Goal: Ask a question

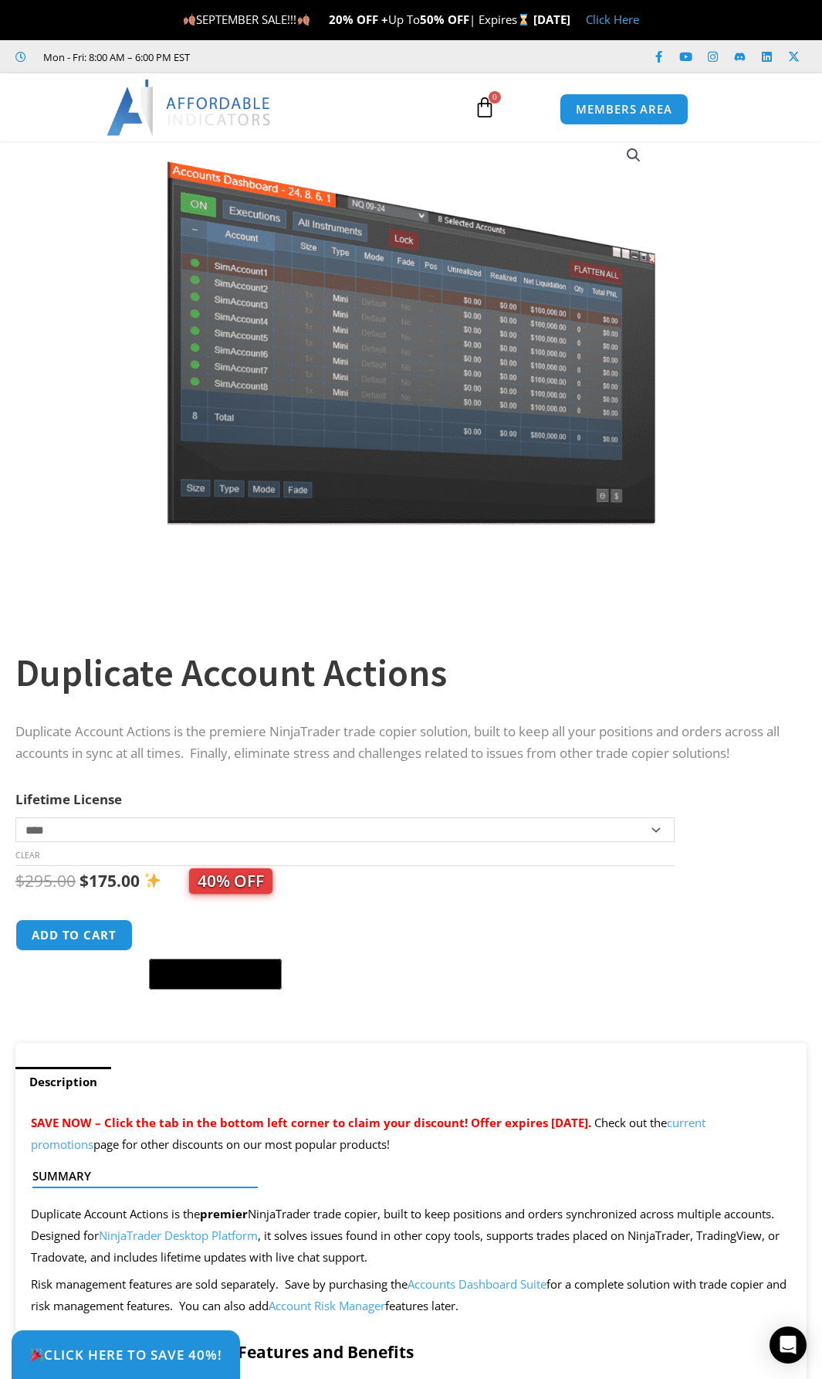
click at [822, 388] on section "**********" at bounding box center [411, 575] width 822 height 936
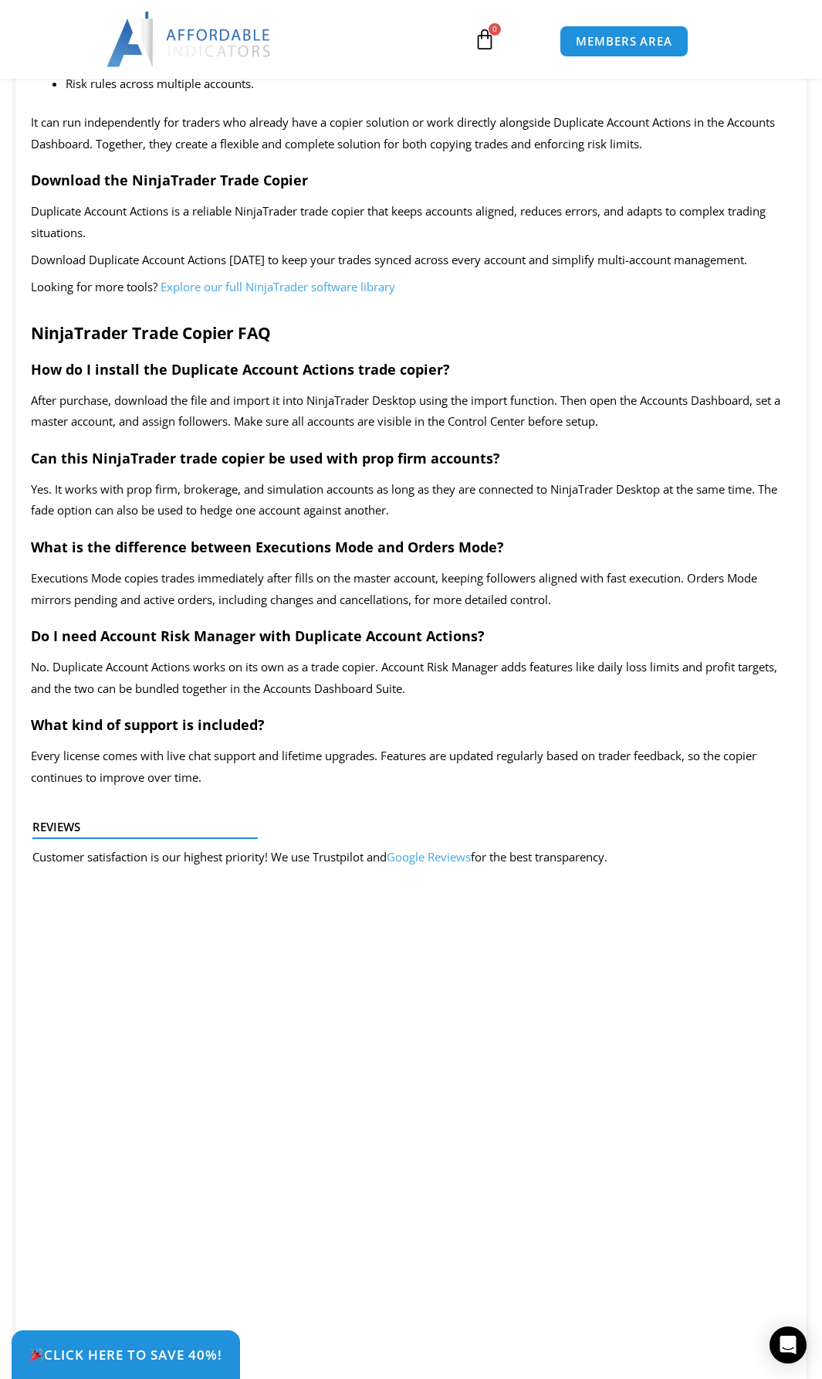
scroll to position [2802, 0]
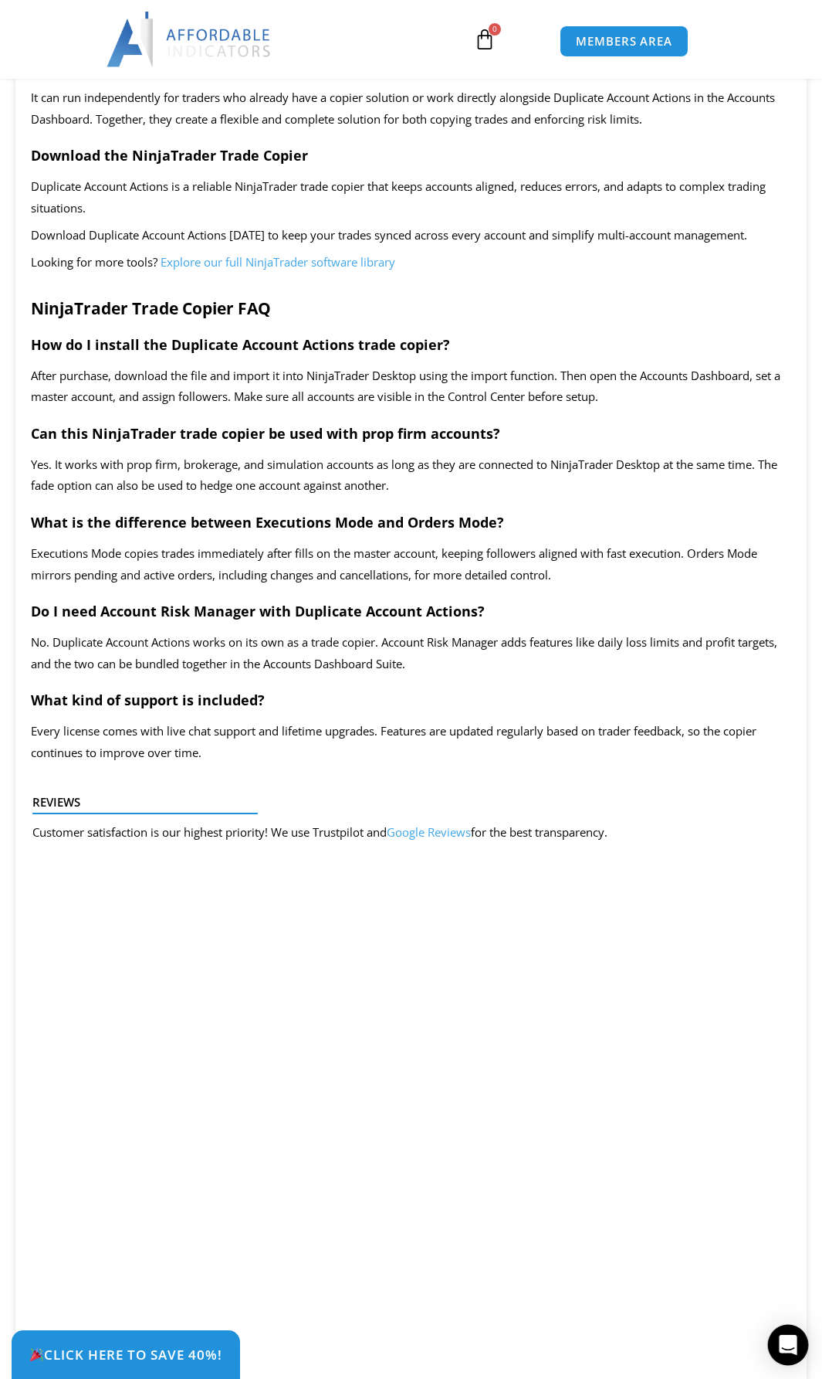
click at [793, 1350] on icon "Open Intercom Messenger" at bounding box center [788, 1345] width 18 height 20
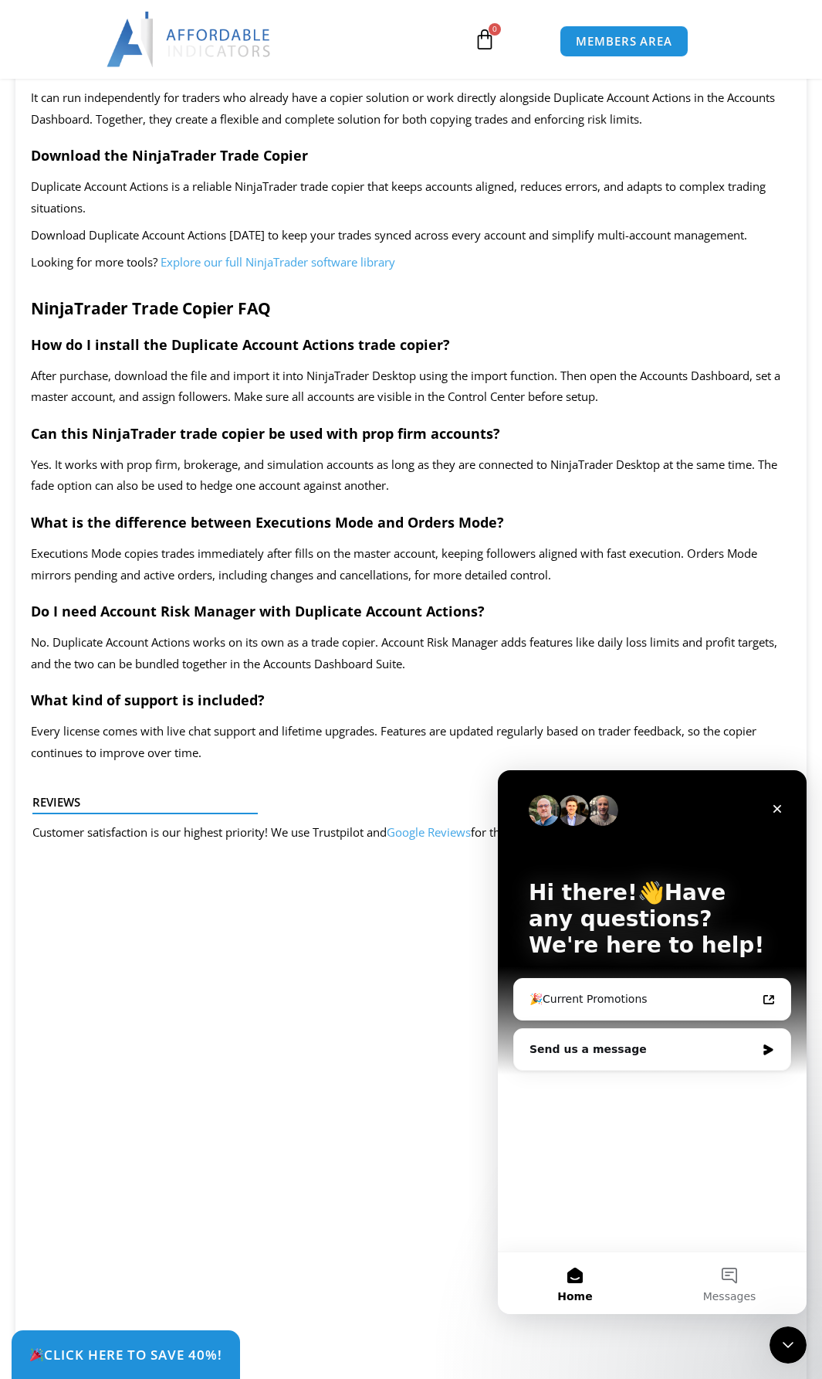
scroll to position [0, 0]
click at [599, 1049] on div "Send us a message" at bounding box center [643, 1049] width 226 height 16
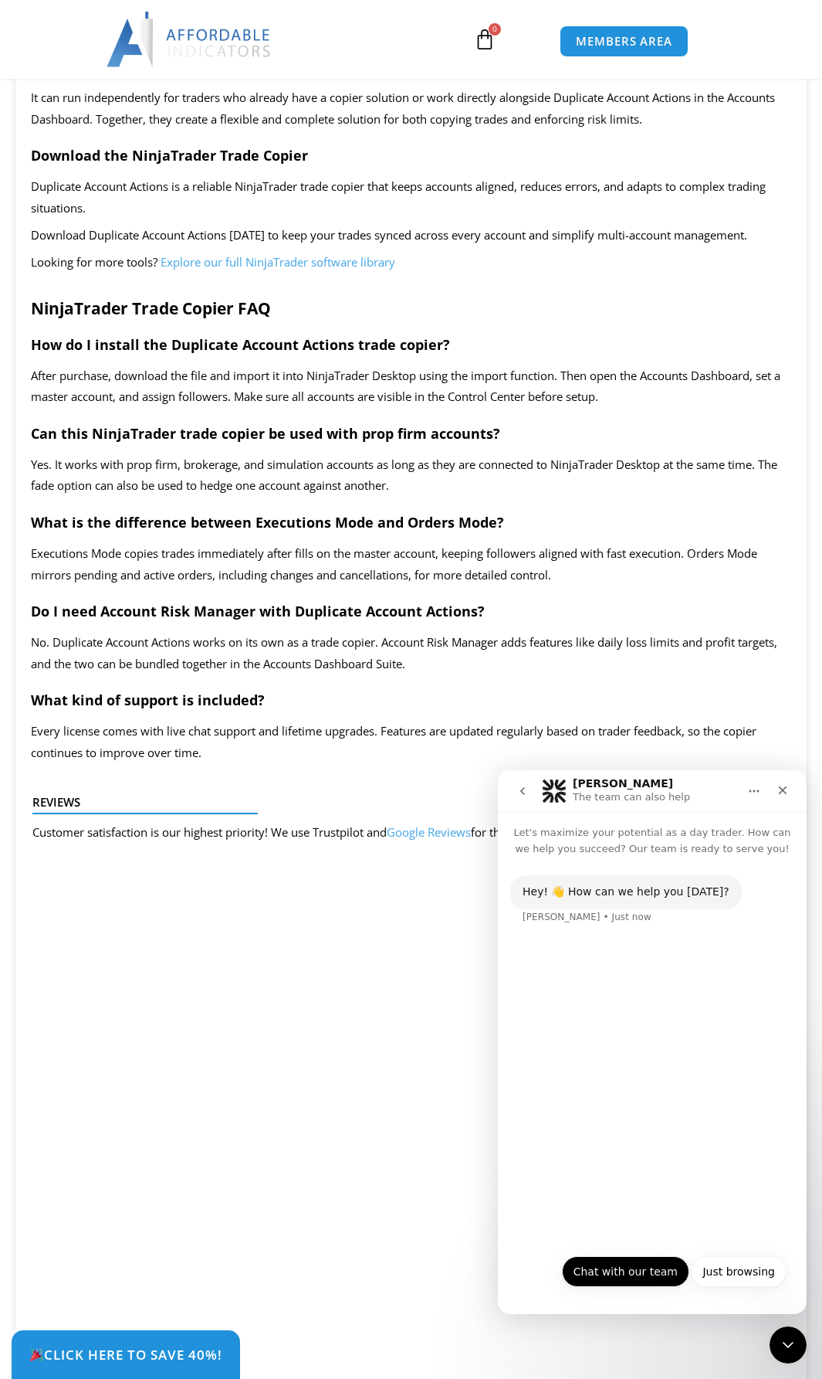
click at [622, 1273] on button "Chat with our team" at bounding box center [625, 1271] width 127 height 31
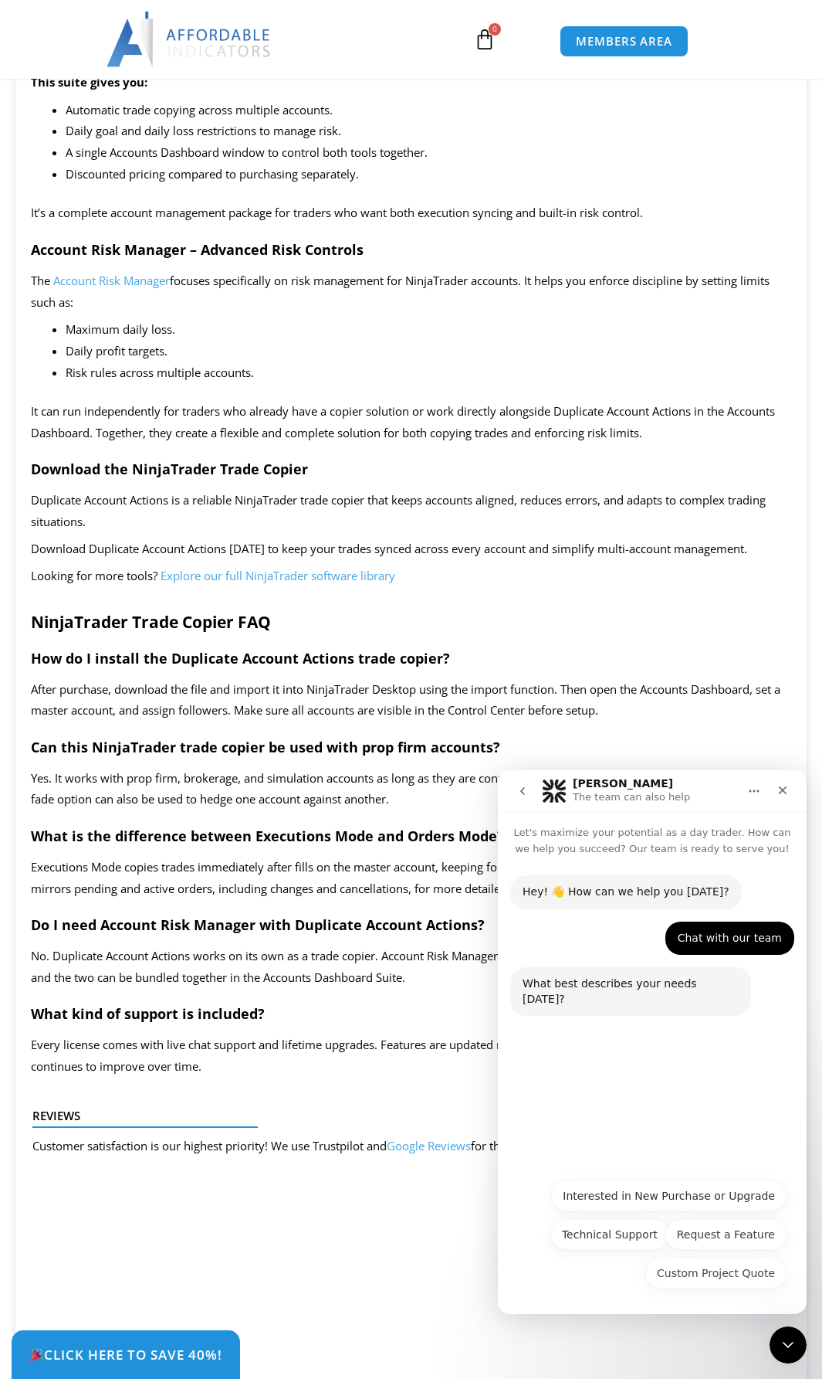
scroll to position [2261, 0]
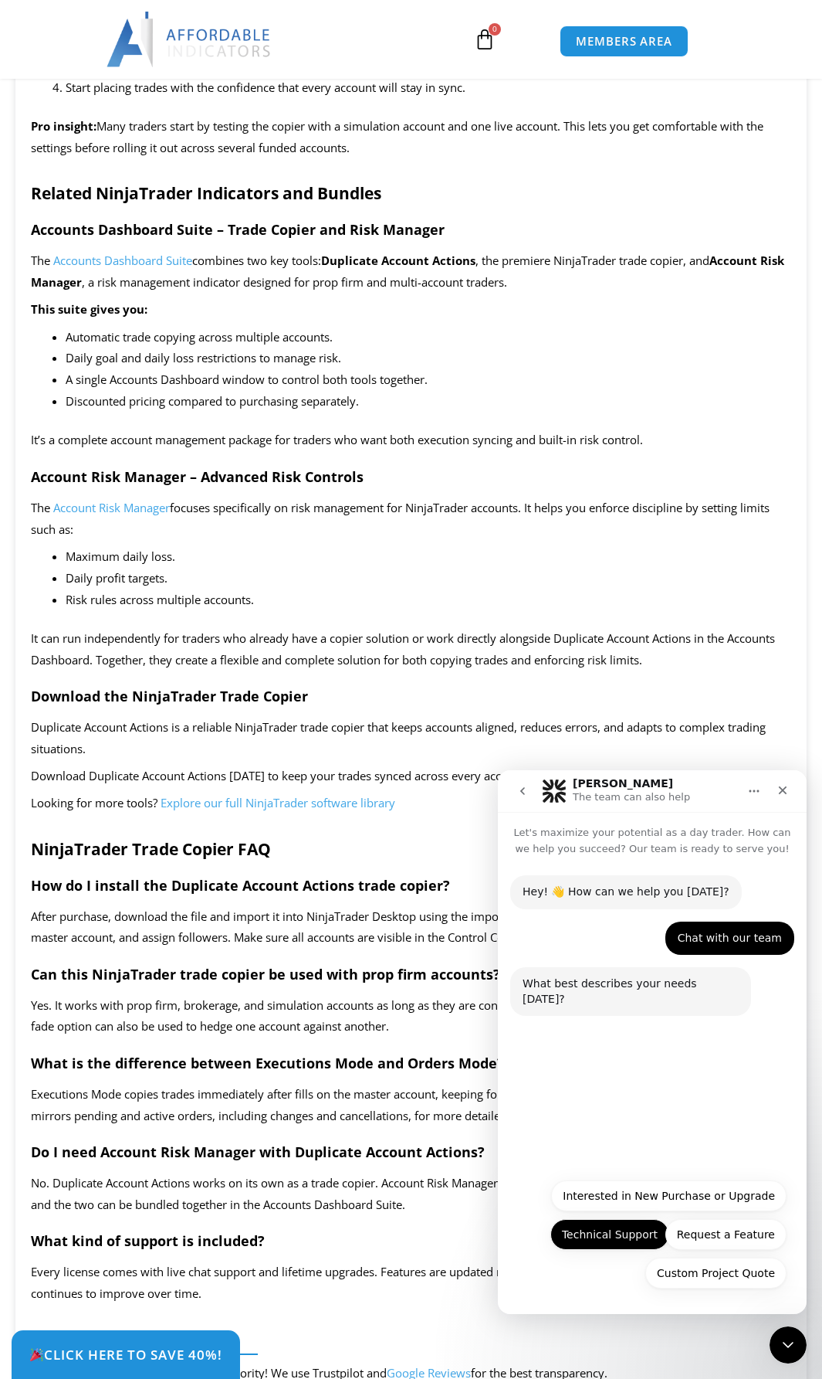
click at [629, 1236] on button "Technical Support" at bounding box center [610, 1234] width 119 height 31
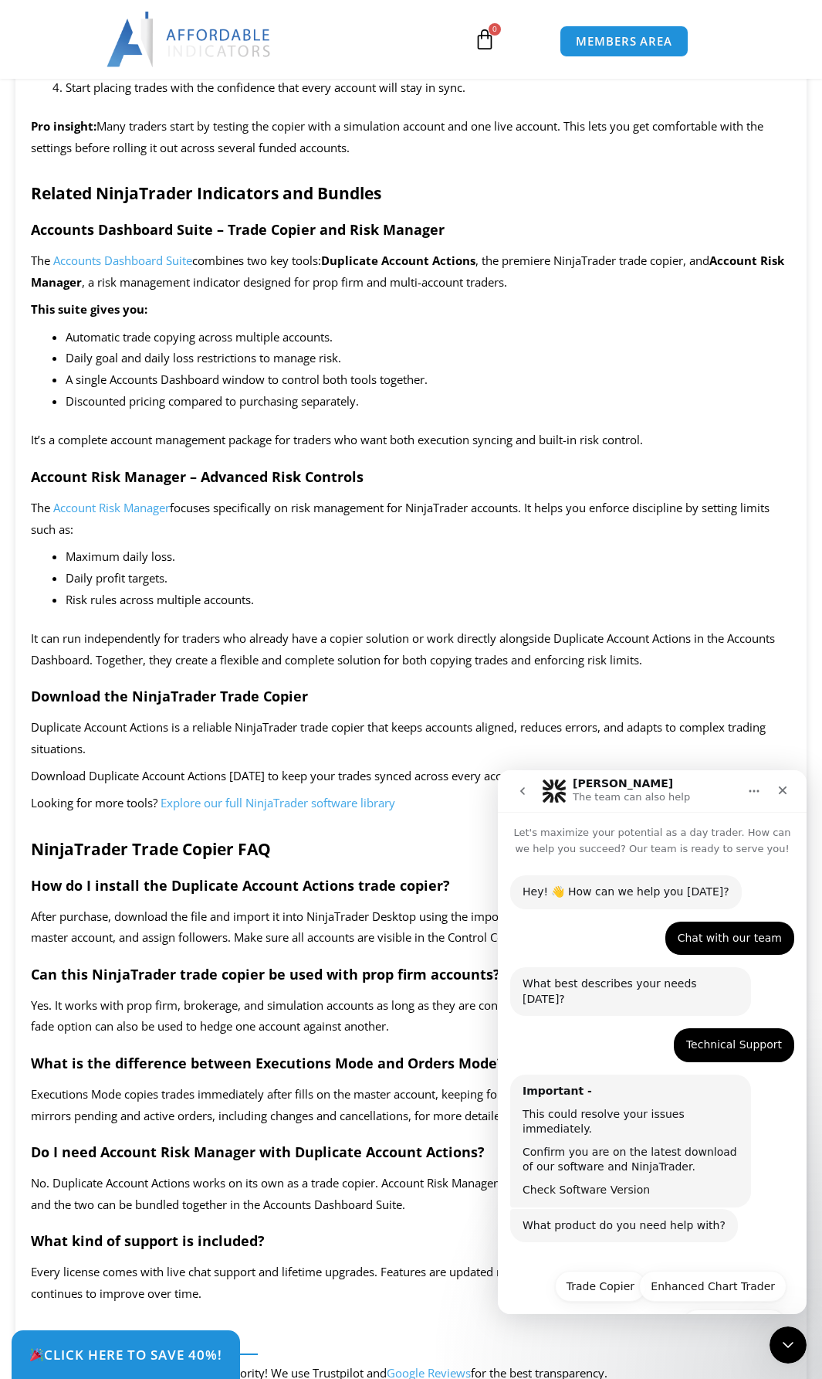
scroll to position [22, 0]
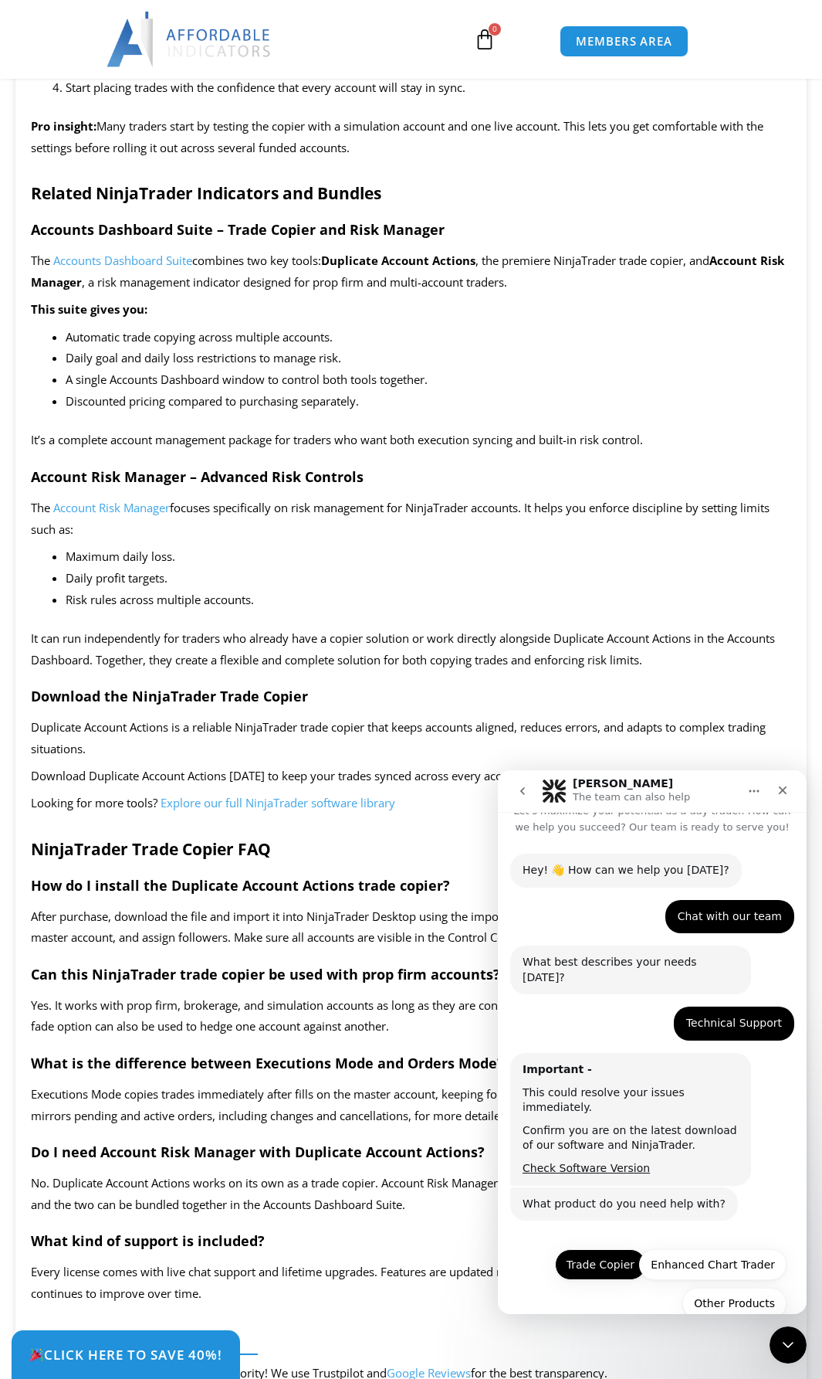
click at [585, 1249] on button "Trade Copier" at bounding box center [600, 1264] width 91 height 31
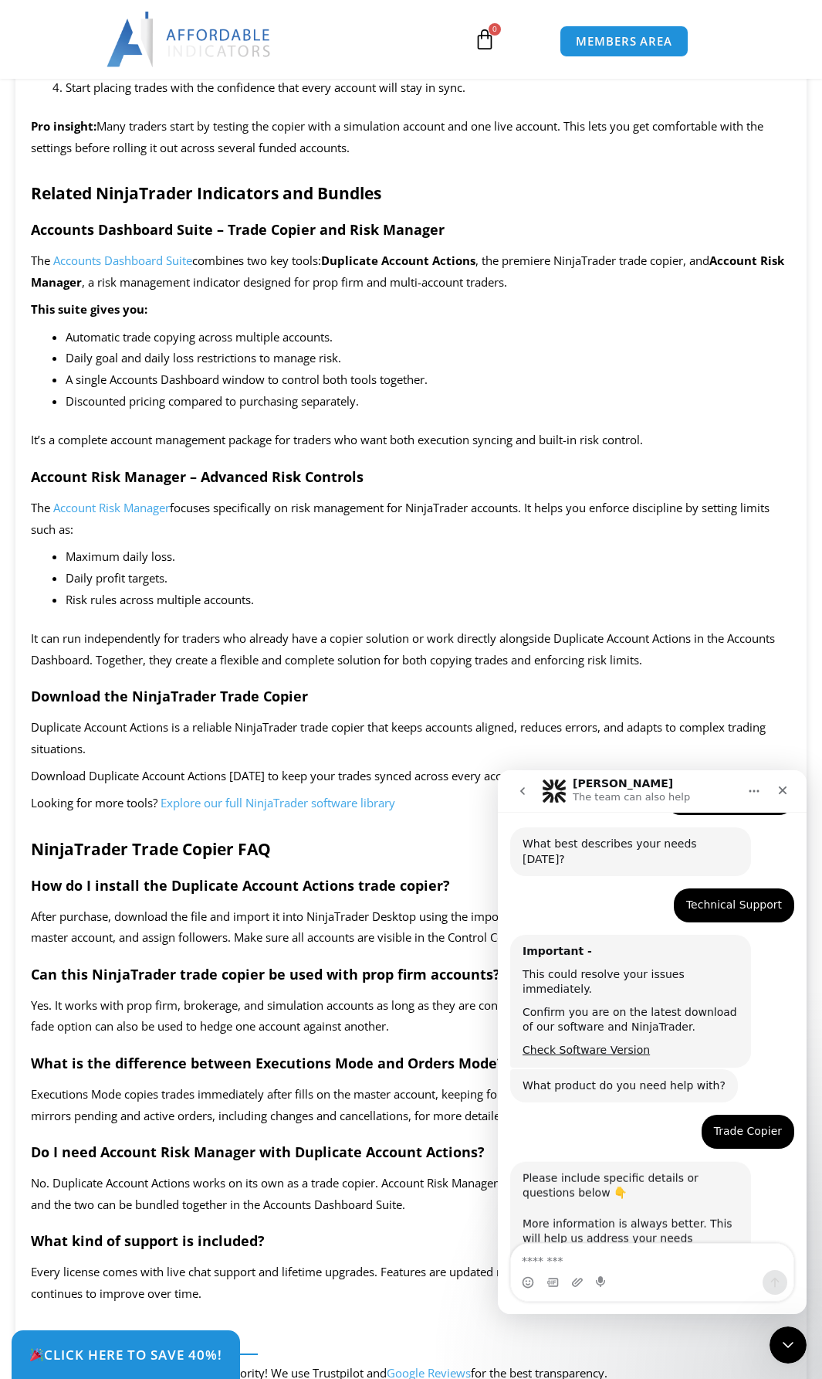
scroll to position [154, 0]
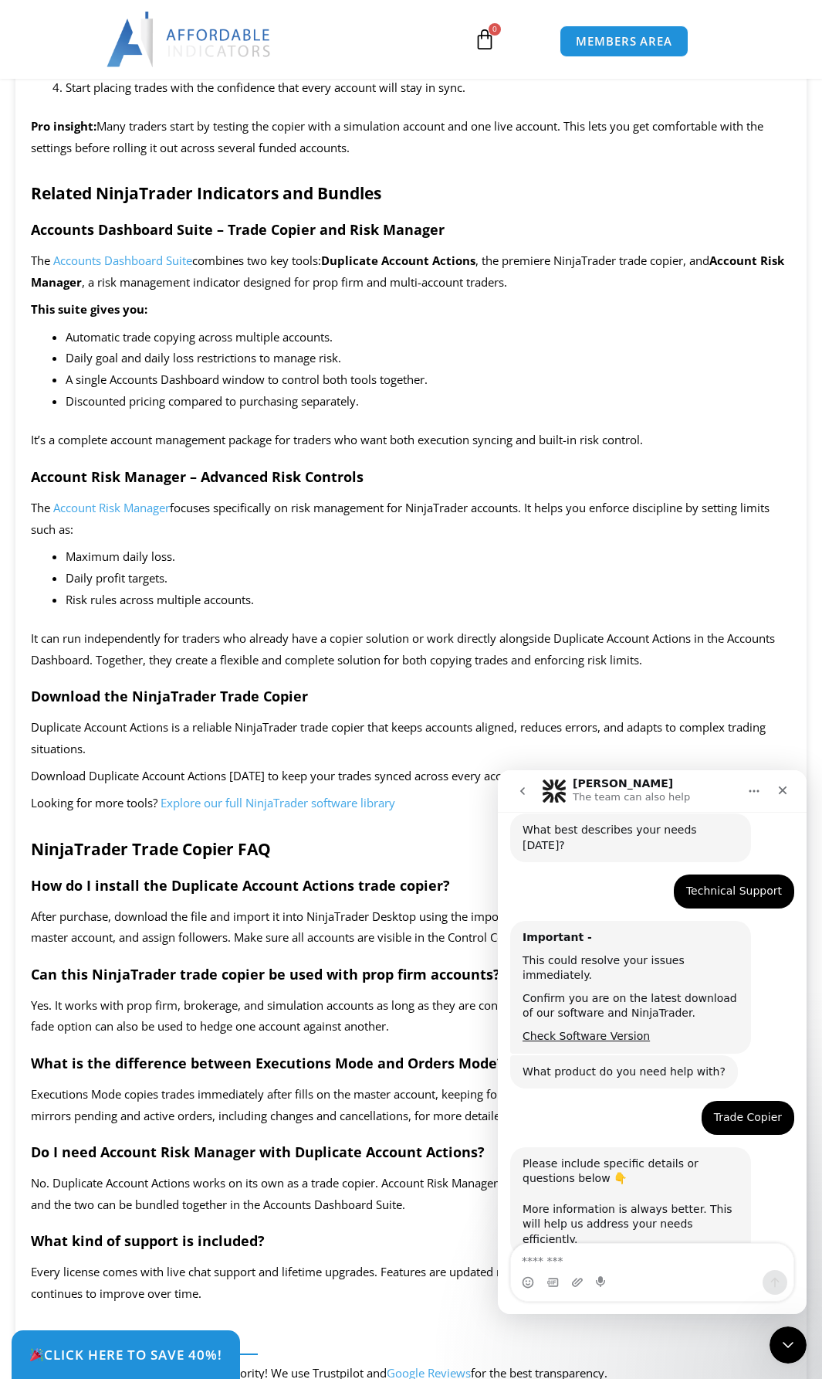
click at [584, 1249] on textarea "Message…" at bounding box center [652, 1256] width 283 height 26
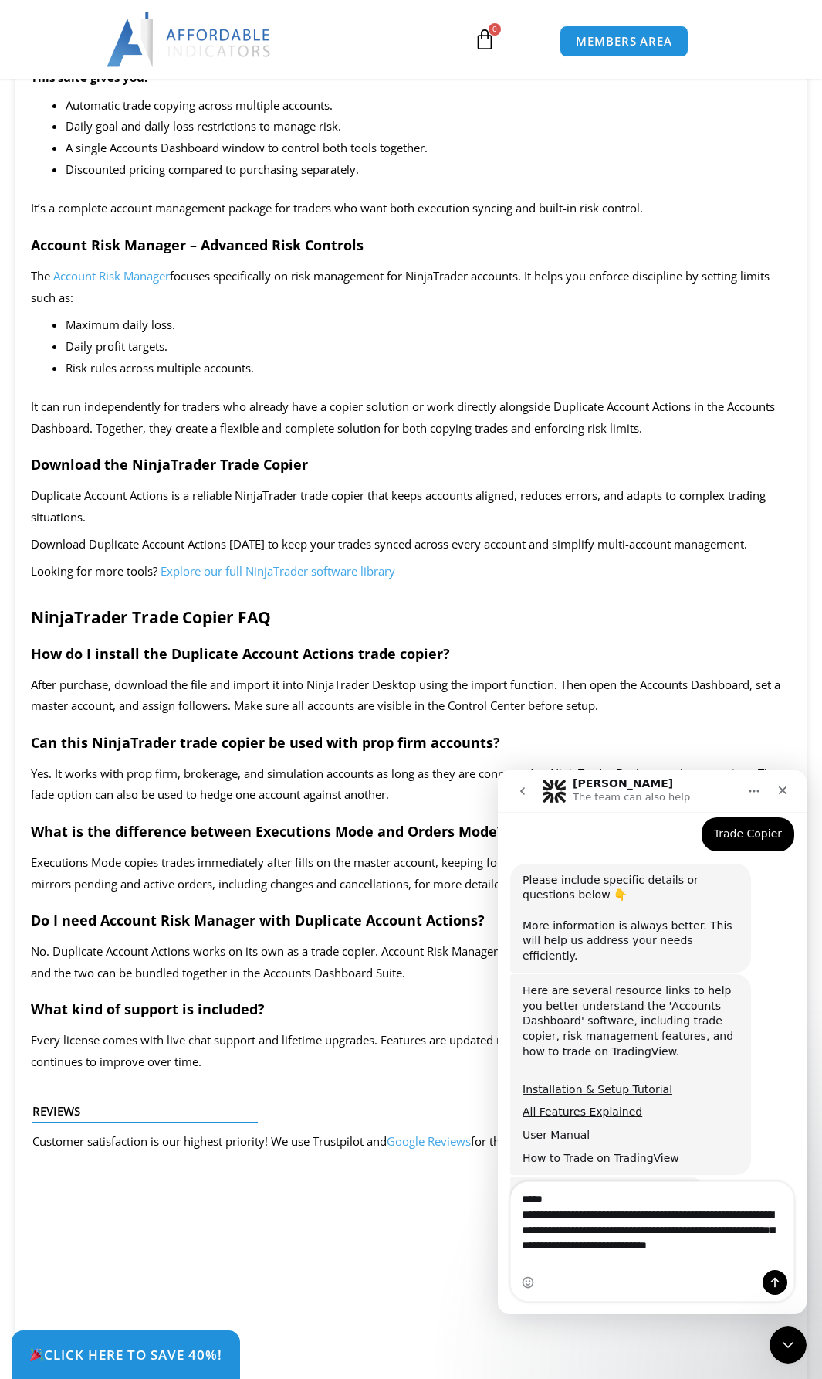
scroll to position [453, 0]
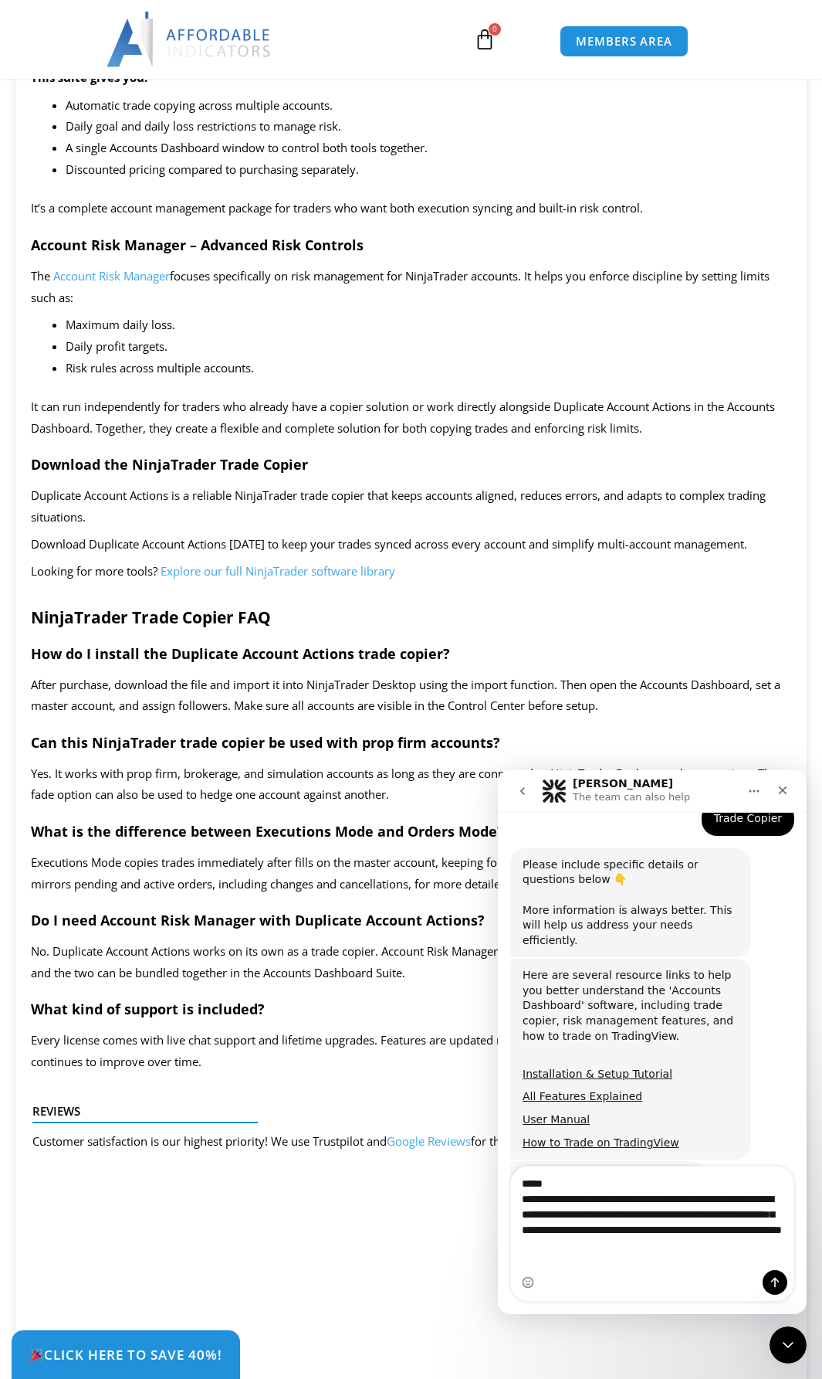
type textarea "**********"
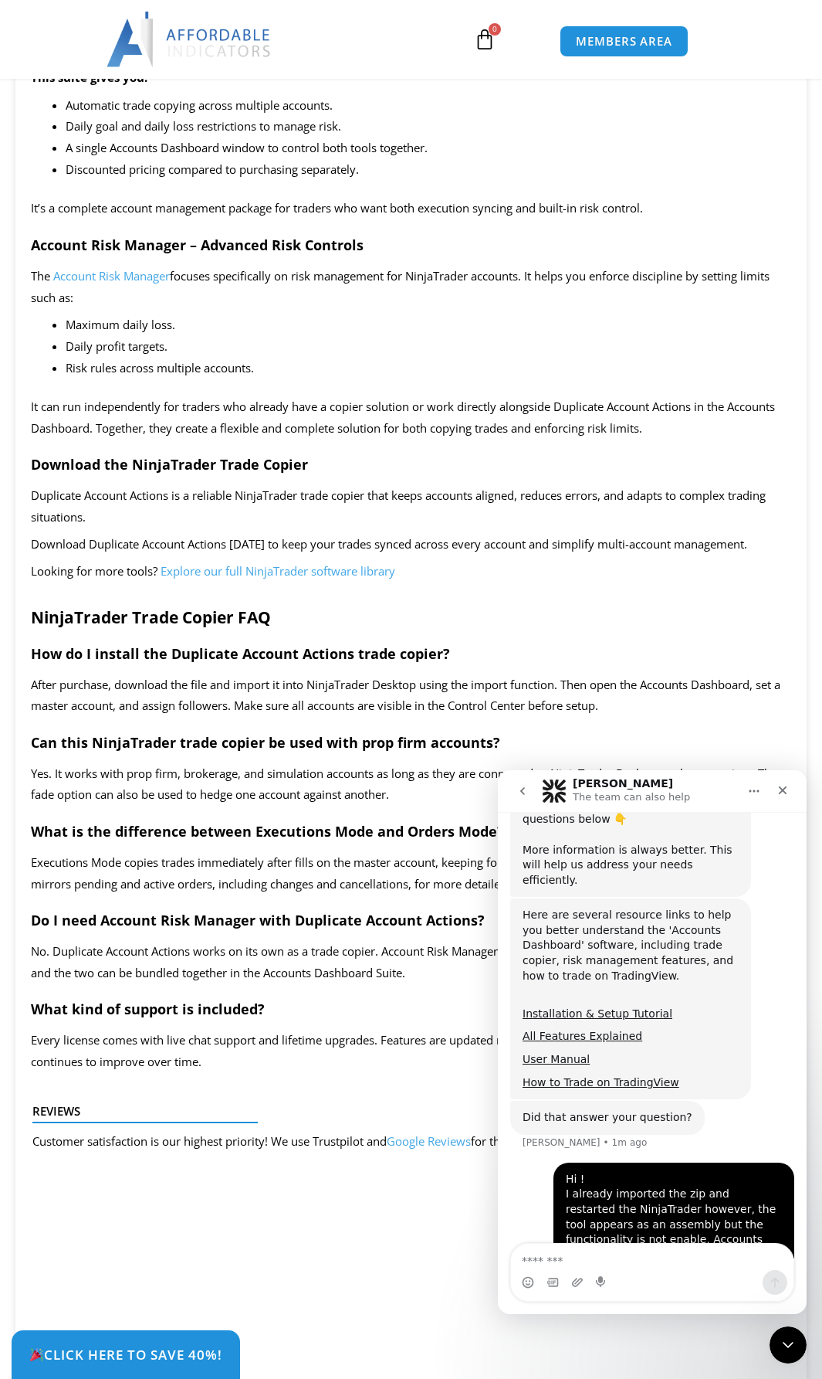
scroll to position [563, 0]
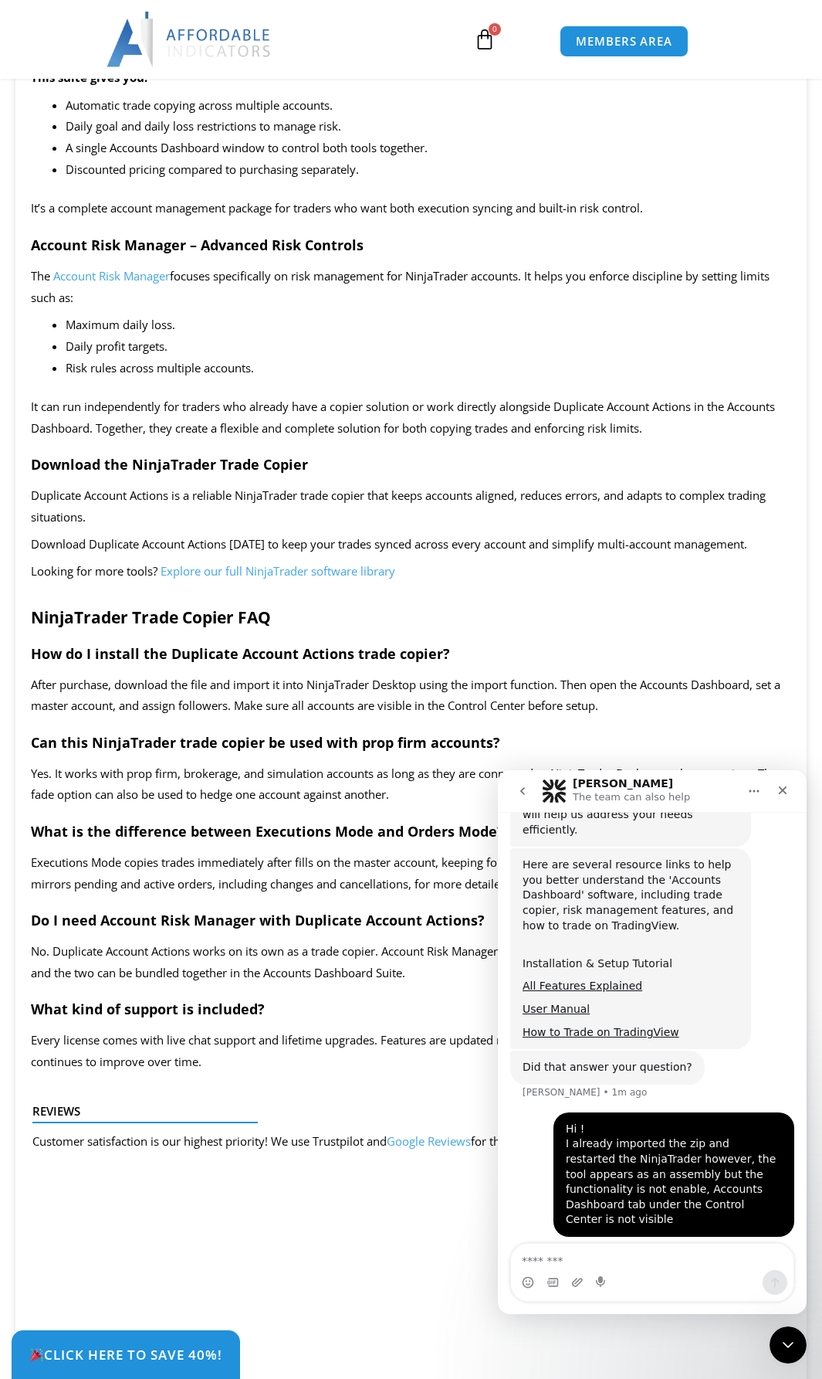
click at [561, 957] on link "Installation & Setup Tutorial" at bounding box center [598, 963] width 150 height 12
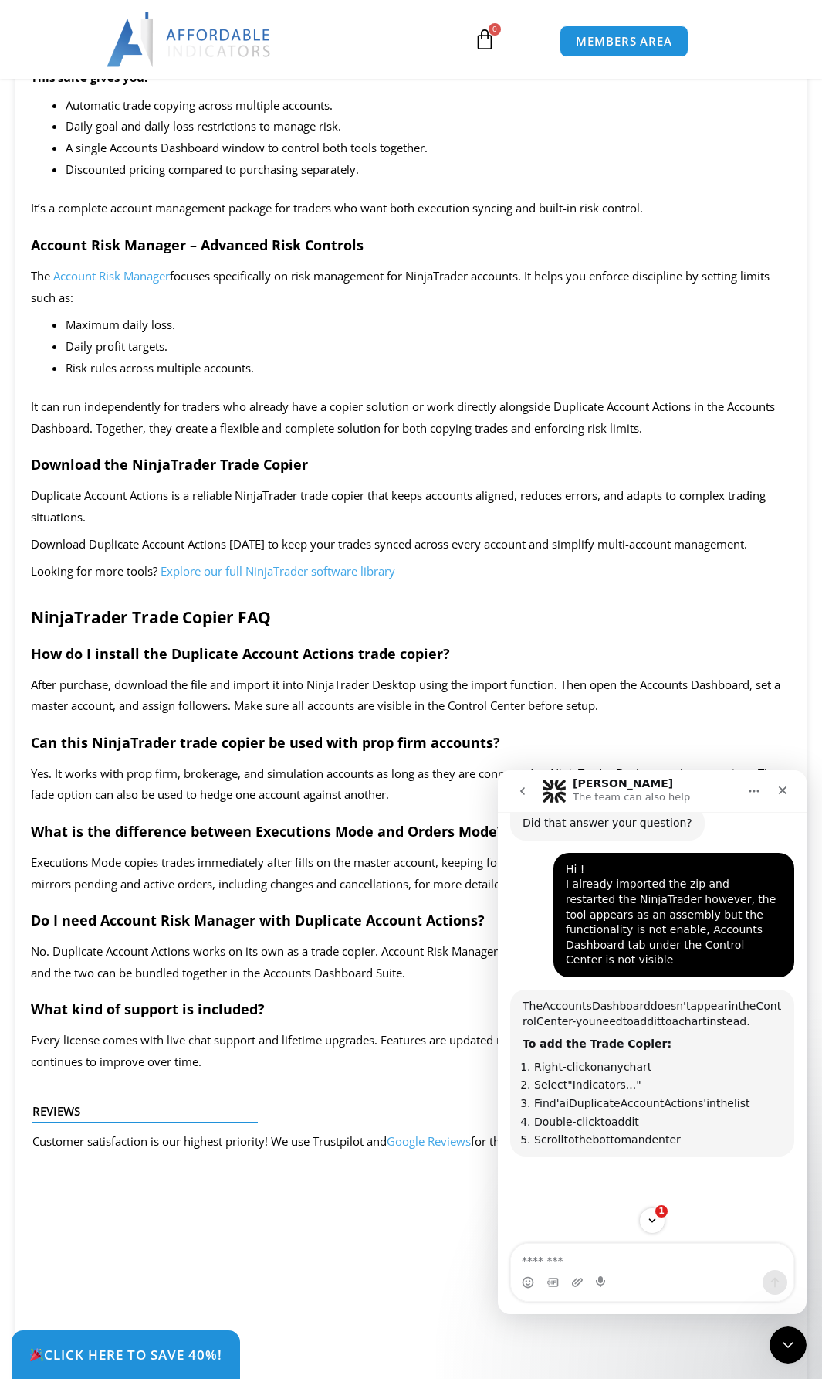
scroll to position [822, 0]
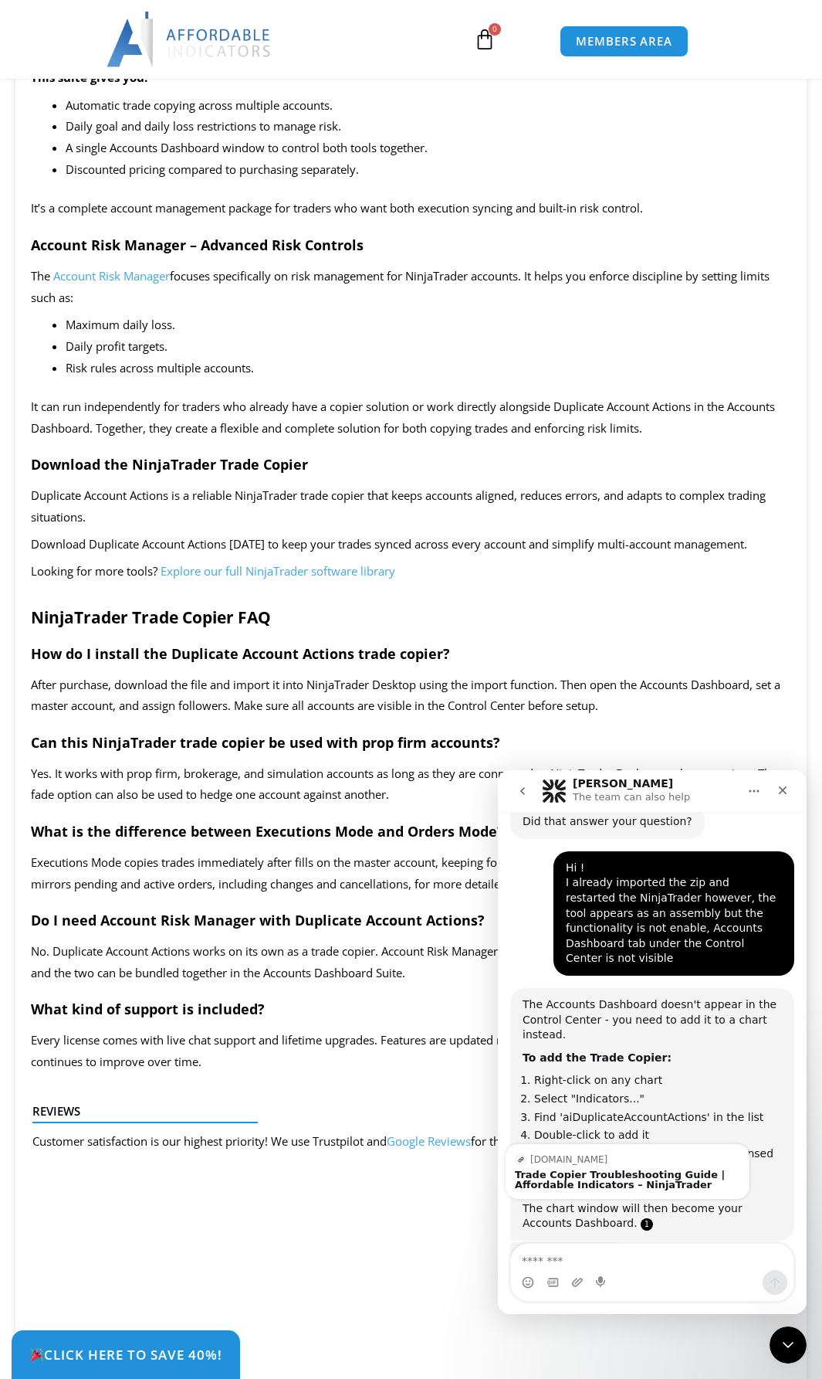
click at [641, 1218] on link "Source reference 135036384:" at bounding box center [647, 1224] width 12 height 12
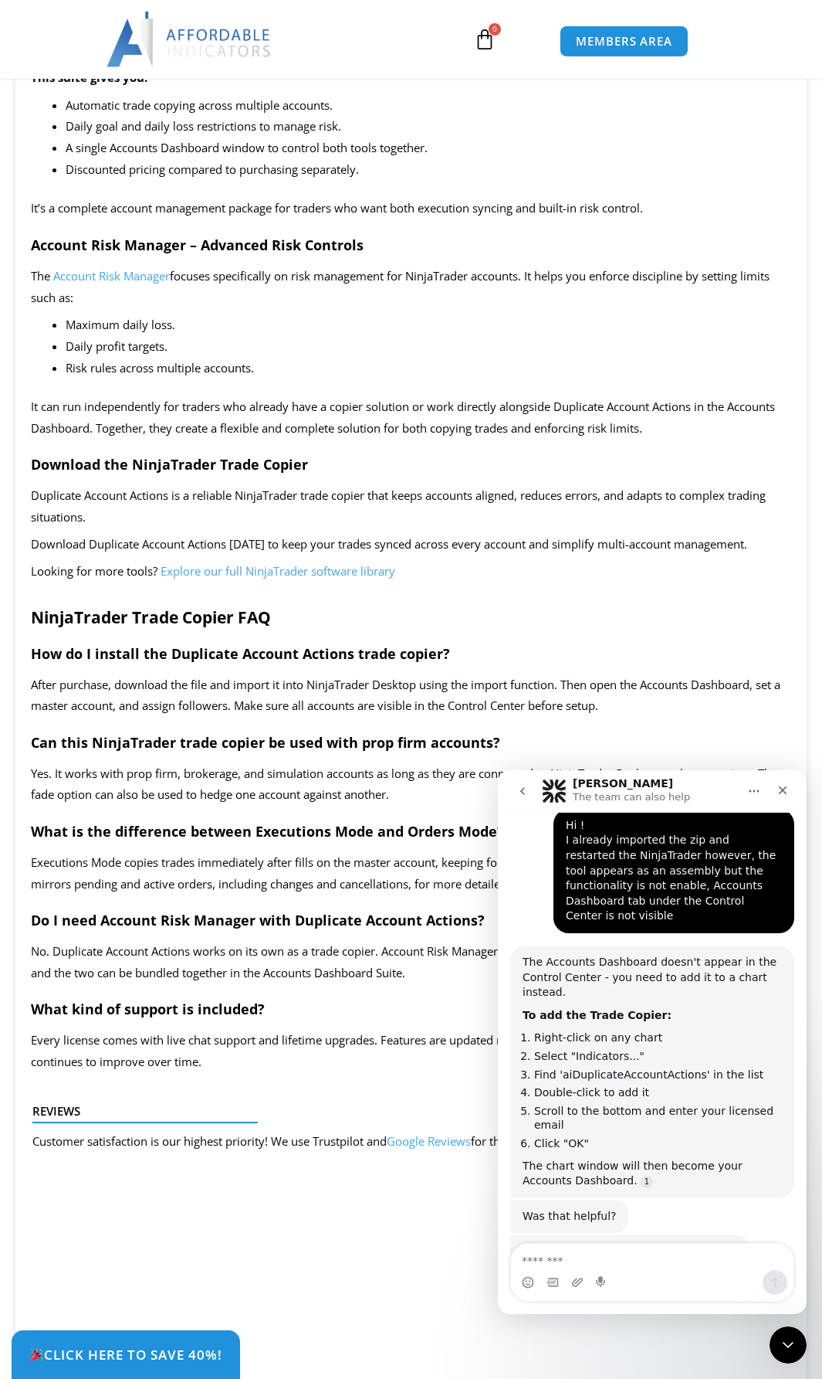
scroll to position [832, 0]
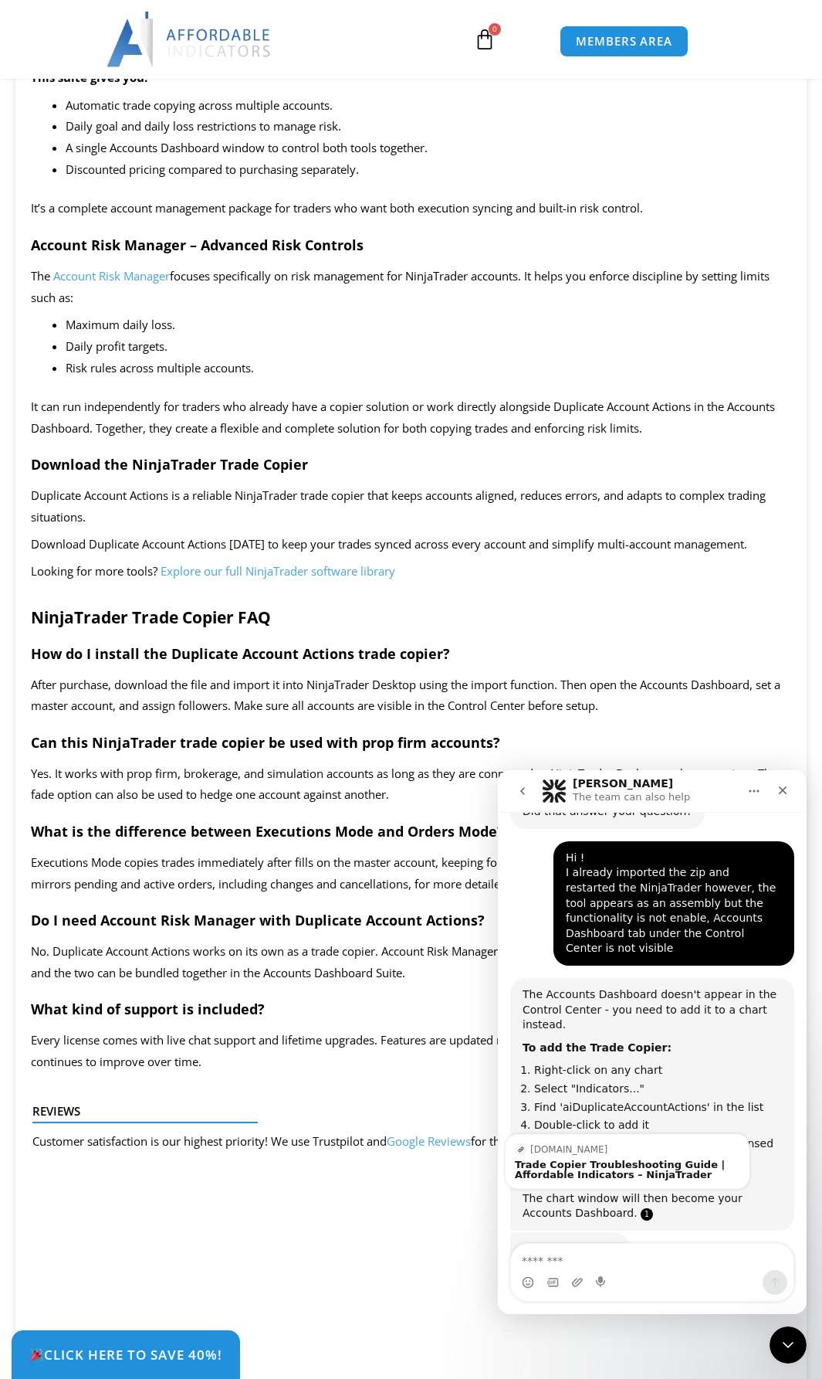
click at [641, 1208] on link "Source reference 135036384:" at bounding box center [647, 1214] width 12 height 12
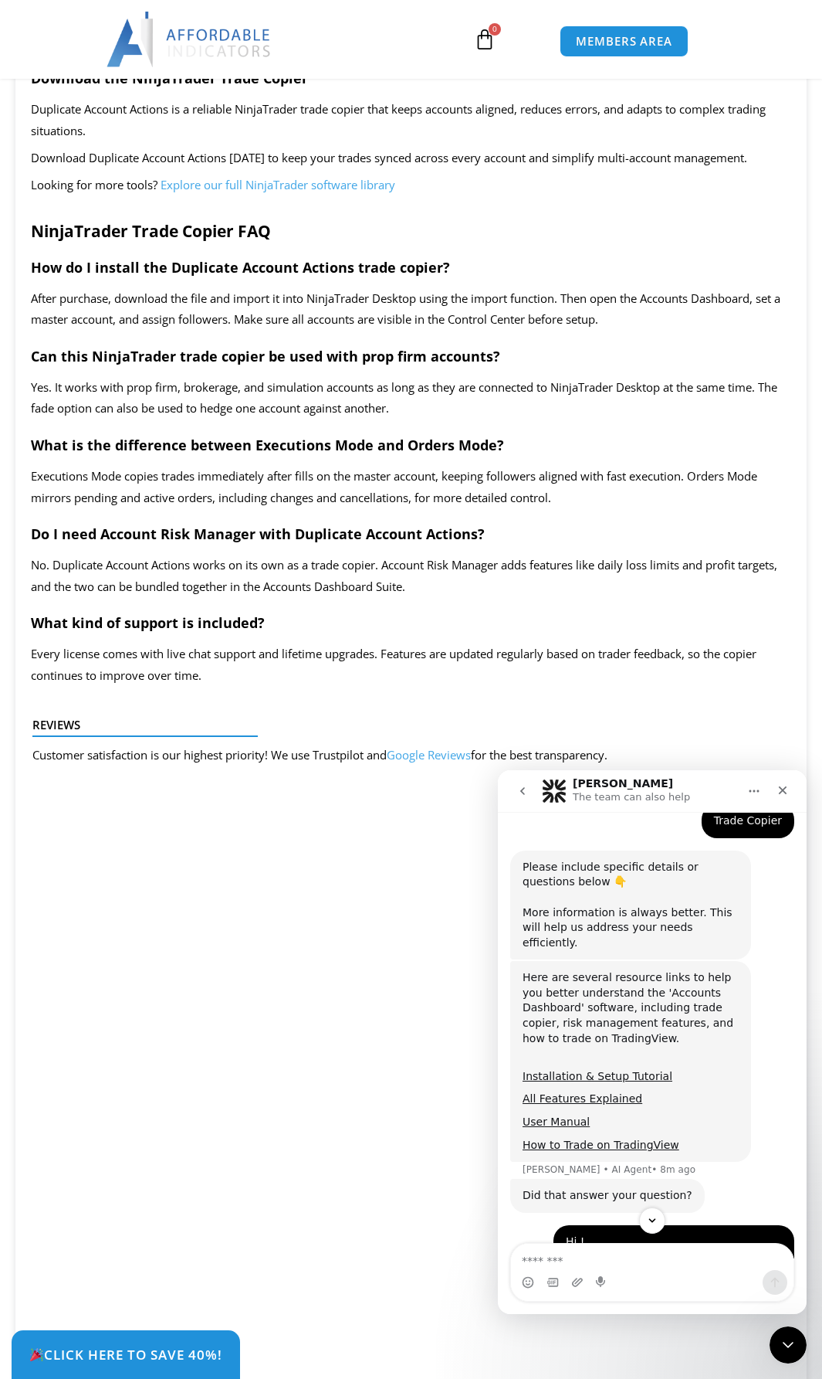
scroll to position [523, 0]
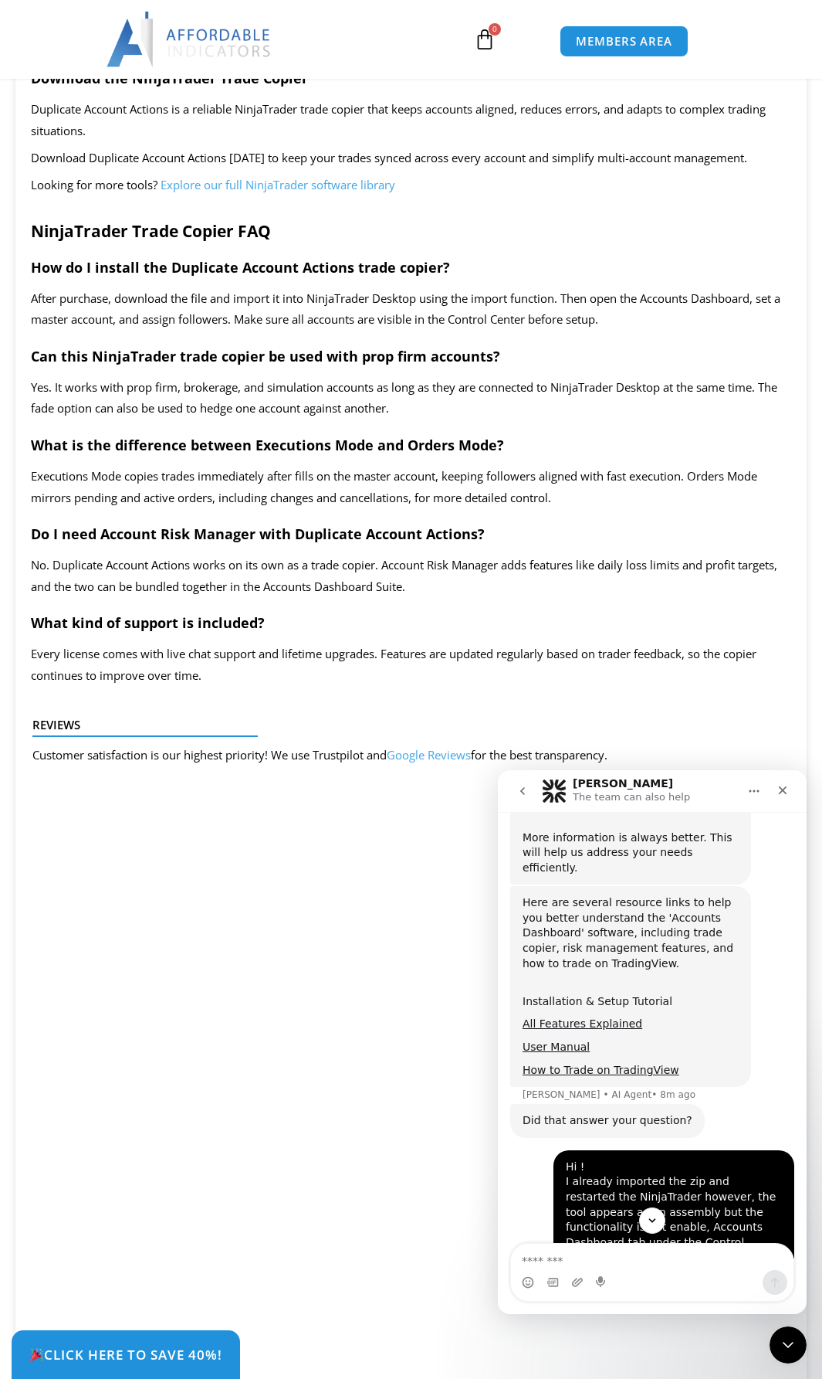
click at [572, 995] on link "Installation & Setup Tutorial" at bounding box center [598, 1001] width 150 height 12
